Goal: Entertainment & Leisure: Consume media (video, audio)

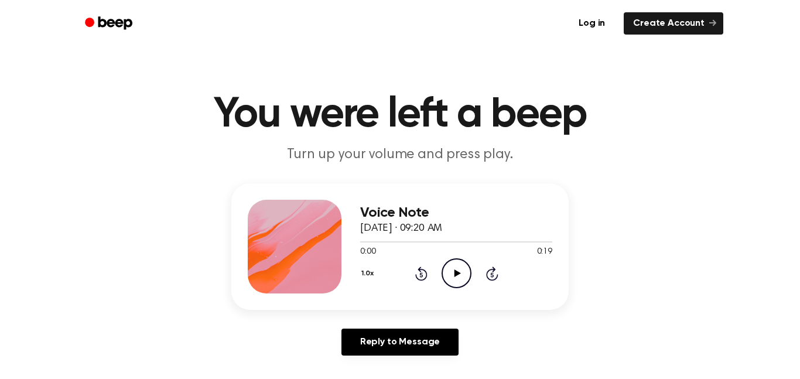
click at [465, 275] on icon "Play Audio" at bounding box center [456, 273] width 30 height 30
click at [457, 269] on icon "Play Audio" at bounding box center [456, 273] width 30 height 30
click at [454, 281] on icon "Play Audio" at bounding box center [456, 273] width 30 height 30
click at [458, 273] on icon at bounding box center [457, 273] width 6 height 8
click at [461, 278] on icon "Play Audio" at bounding box center [456, 273] width 30 height 30
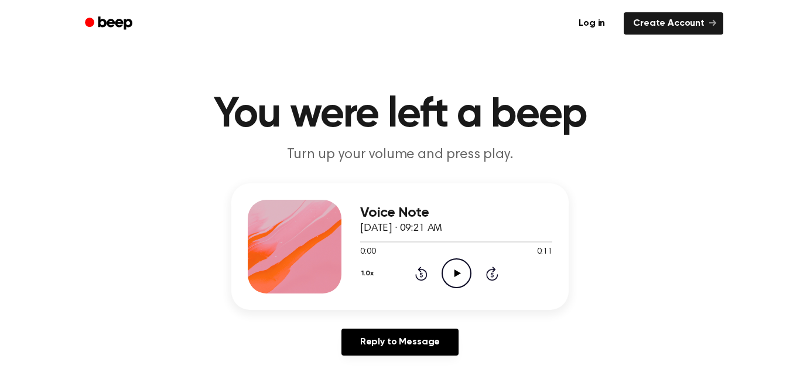
click at [462, 277] on icon "Play Audio" at bounding box center [456, 273] width 30 height 30
click at [454, 277] on icon "Play Audio" at bounding box center [456, 273] width 30 height 30
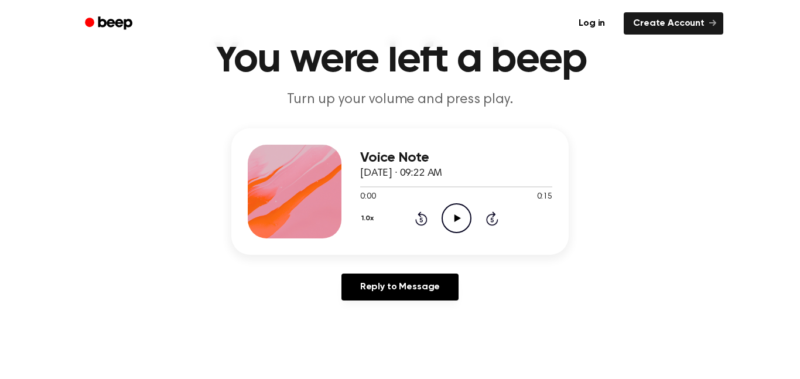
scroll to position [61, 0]
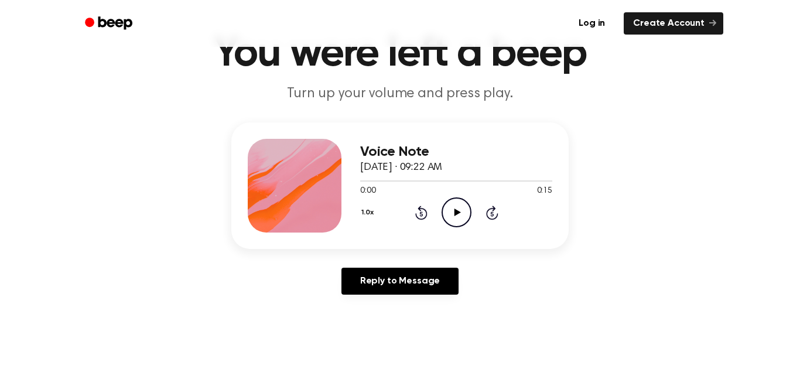
click at [461, 227] on icon "Play Audio" at bounding box center [456, 212] width 30 height 30
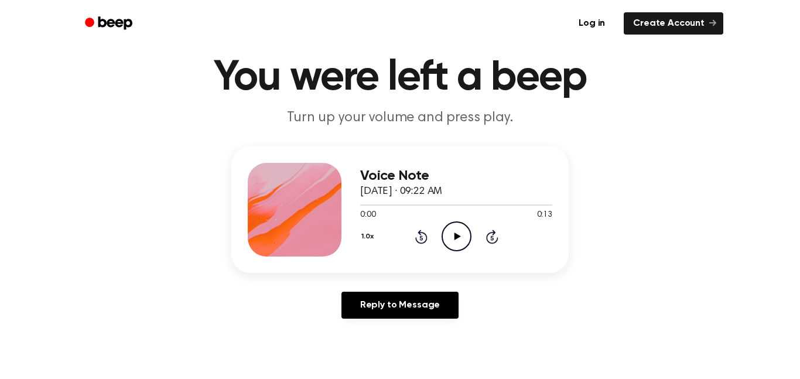
scroll to position [38, 0]
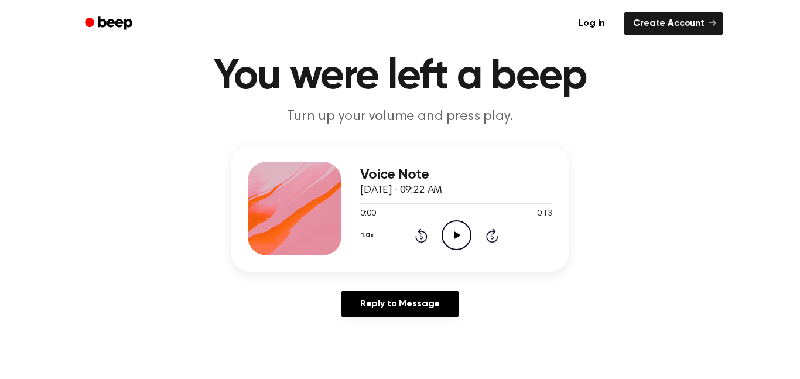
click at [460, 242] on icon "Play Audio" at bounding box center [456, 235] width 30 height 30
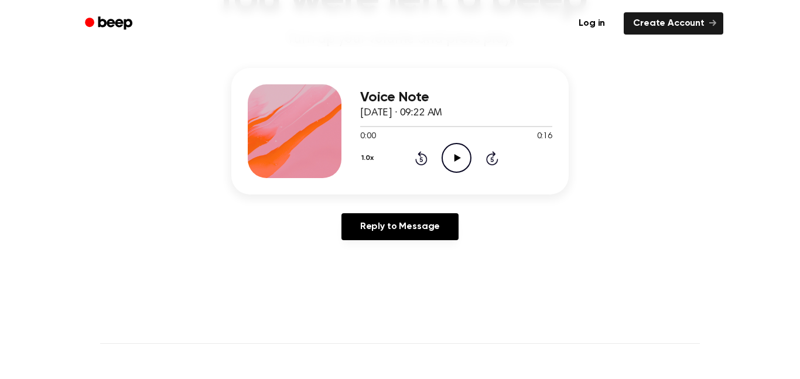
scroll to position [117, 0]
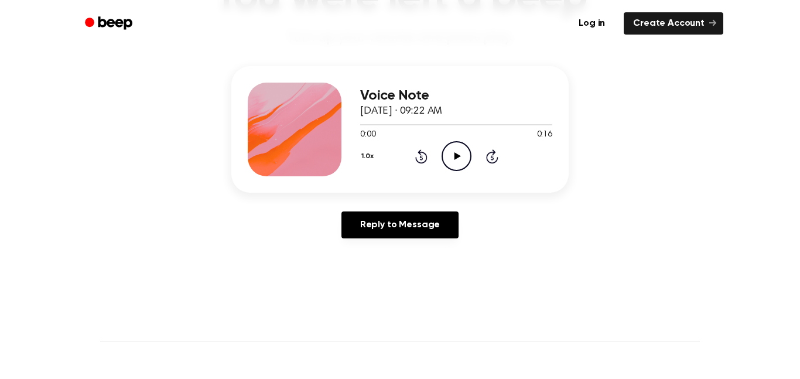
click at [462, 161] on icon "Play Audio" at bounding box center [456, 156] width 30 height 30
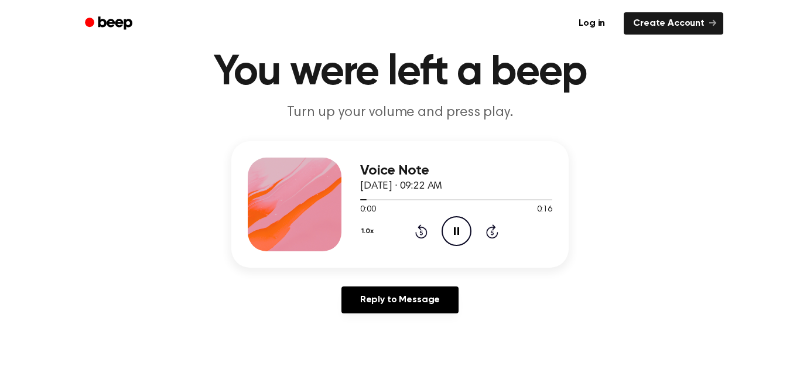
scroll to position [40, 0]
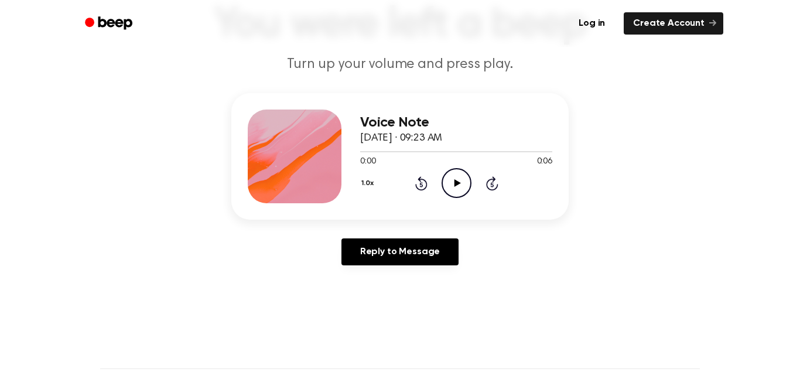
scroll to position [95, 0]
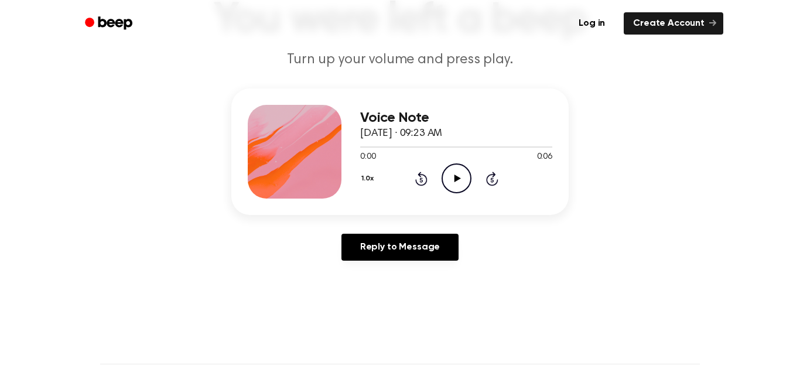
click at [466, 180] on icon "Play Audio" at bounding box center [456, 178] width 30 height 30
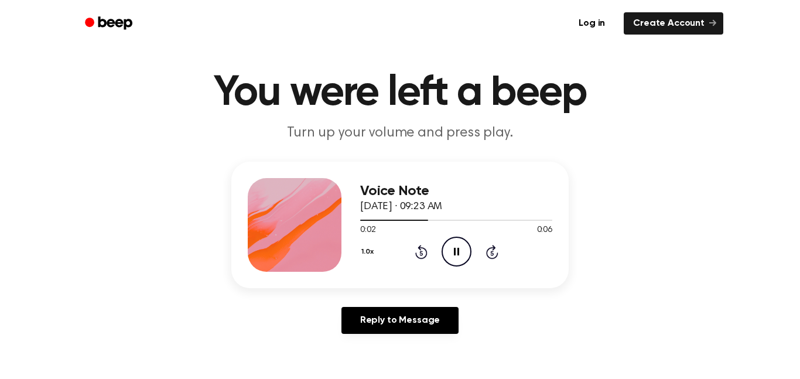
scroll to position [0, 0]
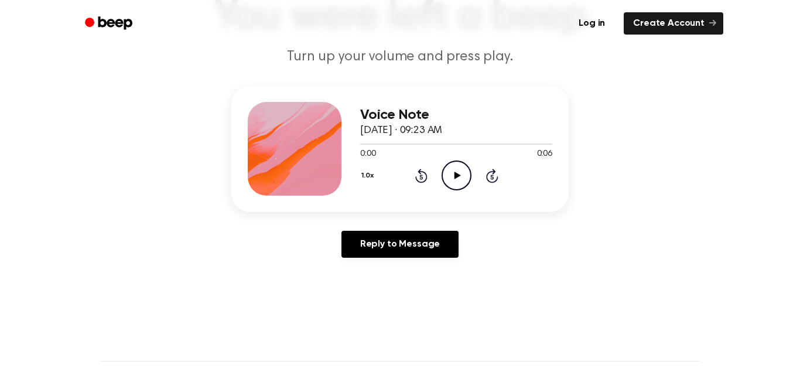
click at [461, 184] on icon "Play Audio" at bounding box center [456, 175] width 30 height 30
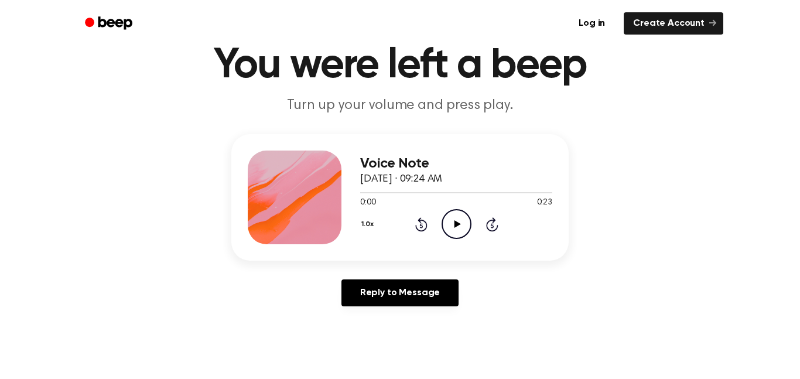
scroll to position [50, 0]
click at [455, 231] on icon "Play Audio" at bounding box center [456, 223] width 30 height 30
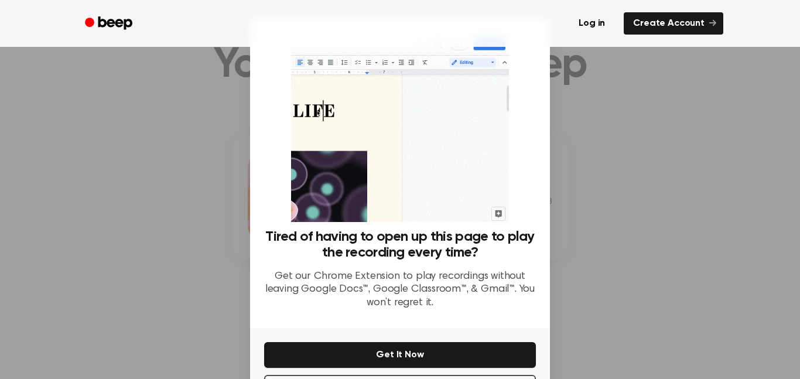
scroll to position [47, 0]
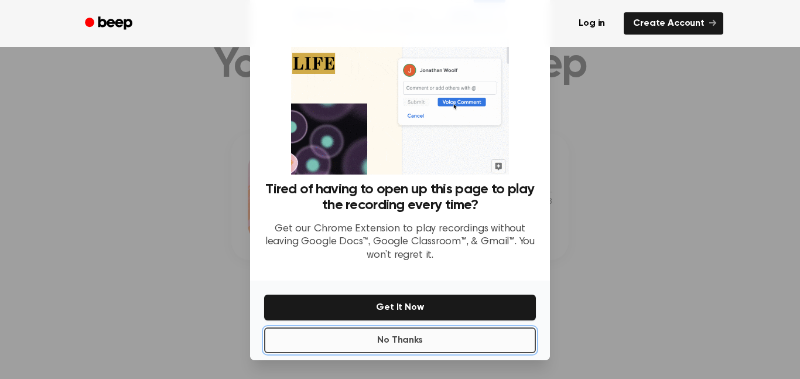
click at [482, 343] on button "No Thanks" at bounding box center [400, 340] width 272 height 26
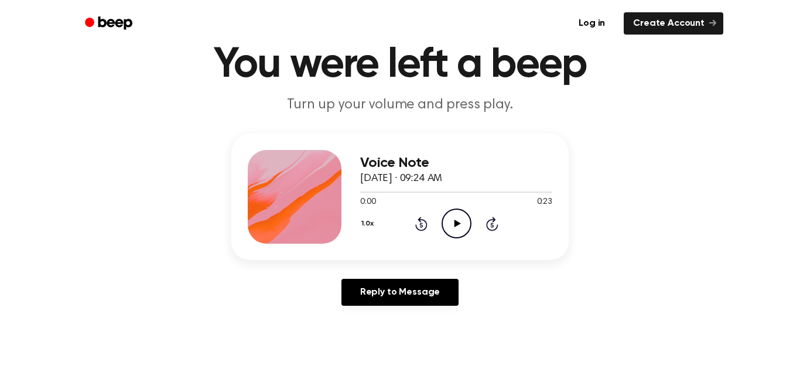
click at [461, 225] on icon "Play Audio" at bounding box center [456, 223] width 30 height 30
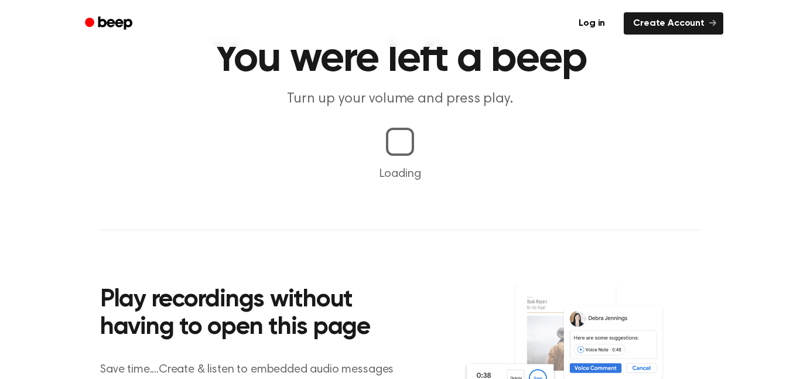
scroll to position [56, 0]
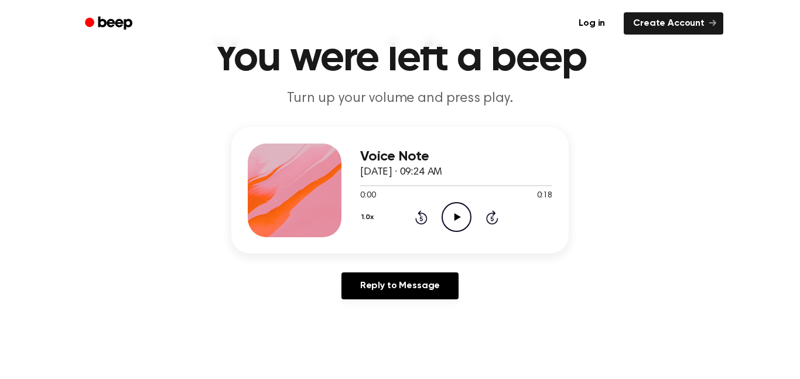
click at [464, 229] on circle at bounding box center [456, 217] width 29 height 29
